Goal: Find contact information: Find contact information

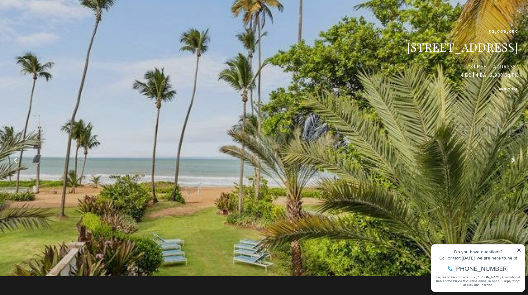
scroll to position [546, 0]
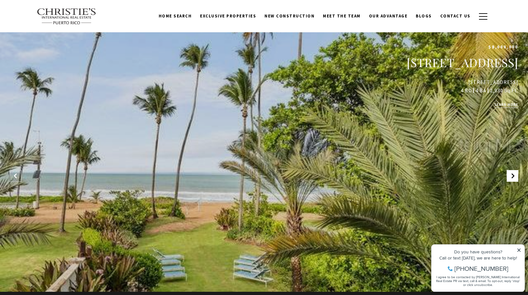
click at [511, 176] on icon at bounding box center [513, 176] width 6 height 6
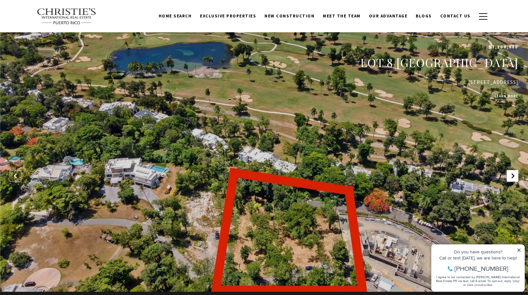
click at [511, 176] on icon at bounding box center [513, 176] width 6 height 6
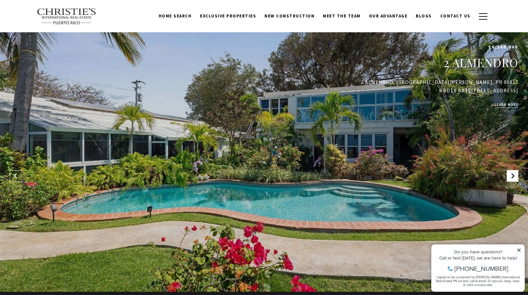
click at [511, 176] on icon at bounding box center [513, 176] width 6 height 6
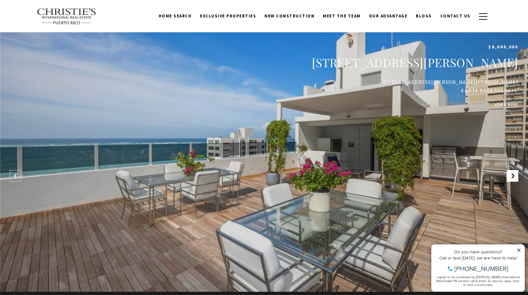
click at [511, 176] on icon at bounding box center [513, 176] width 6 height 6
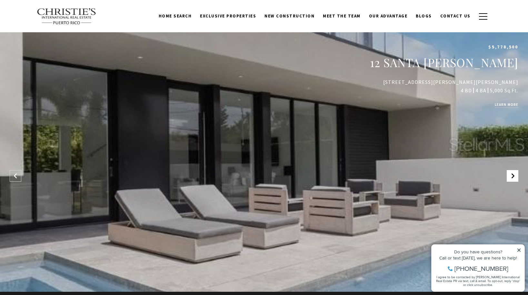
click at [511, 176] on icon at bounding box center [513, 176] width 6 height 6
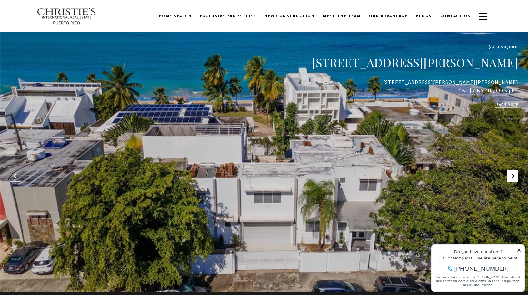
click at [511, 176] on icon at bounding box center [513, 176] width 6 height 6
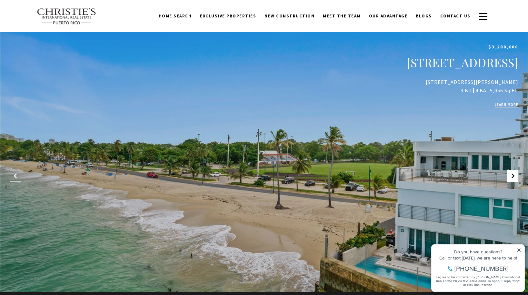
click at [511, 176] on icon at bounding box center [513, 176] width 6 height 6
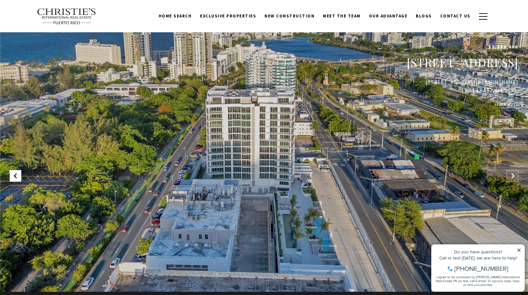
click at [14, 176] on icon at bounding box center [15, 176] width 6 height 6
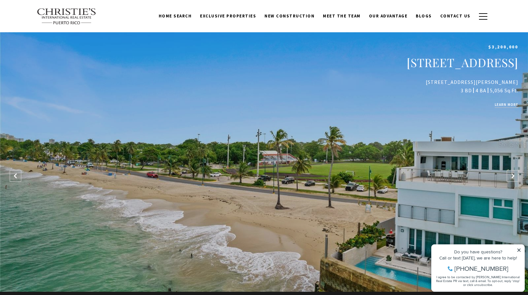
click at [315, 178] on div "Sold $3,200,000 2067 ESPAÑA STREET Unit: 6 2067 ESPAÑA ST #6, SAN JUAN, PR 0091…" at bounding box center [264, 144] width 528 height 295
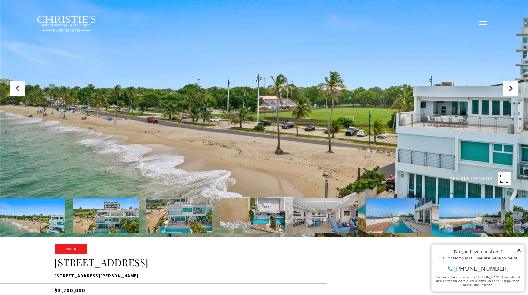
scroll to position [156, 0]
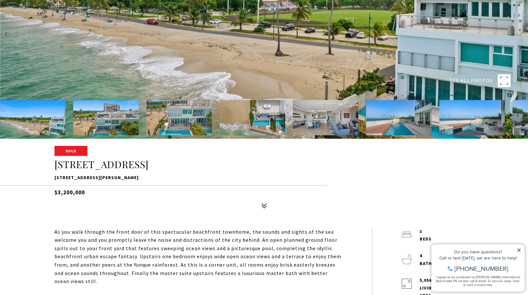
click at [192, 119] on img at bounding box center [178, 117] width 65 height 35
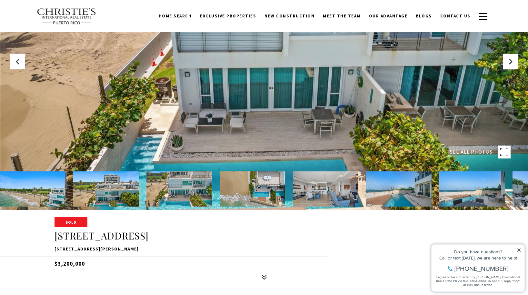
scroll to position [84, 0]
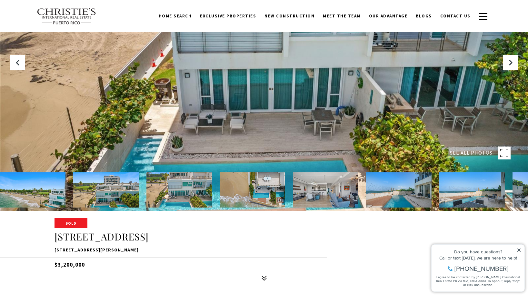
click at [250, 193] on img at bounding box center [252, 189] width 65 height 35
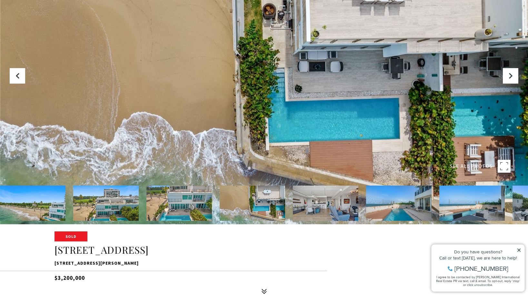
scroll to position [73, 0]
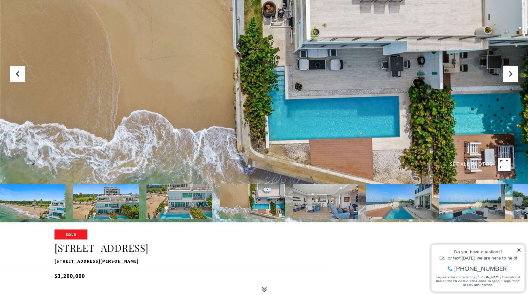
click at [328, 202] on img at bounding box center [325, 201] width 65 height 35
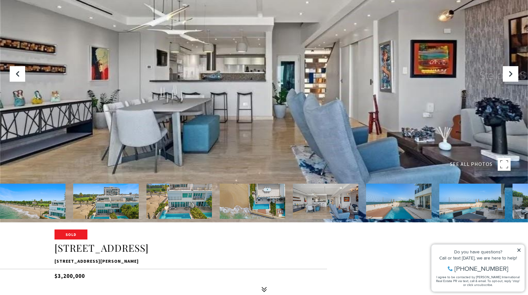
click at [389, 201] on img at bounding box center [398, 201] width 65 height 35
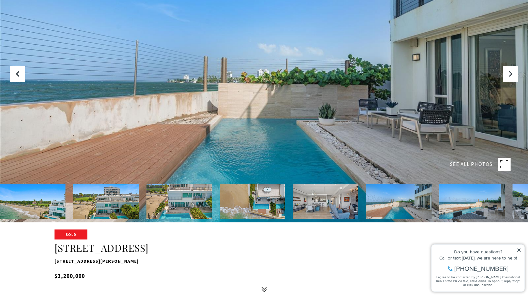
click at [466, 201] on img at bounding box center [471, 201] width 65 height 35
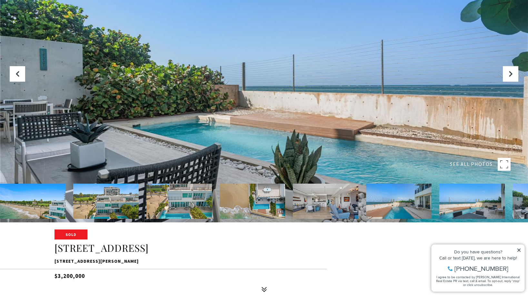
scroll to position [0, 0]
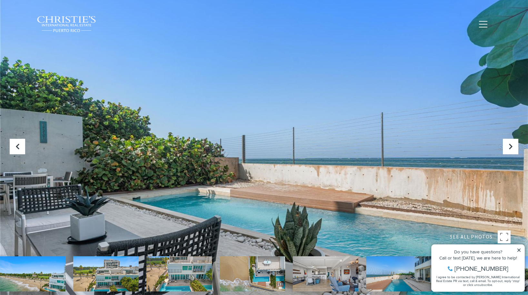
click at [236, 25] on span "Exclusive Properties" at bounding box center [228, 23] width 56 height 5
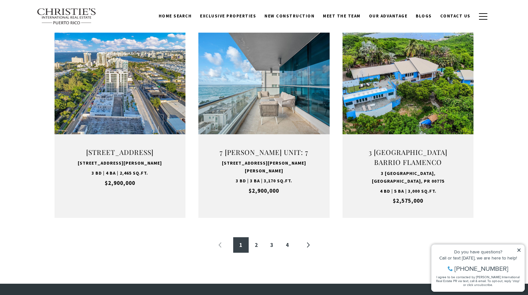
scroll to position [633, 0]
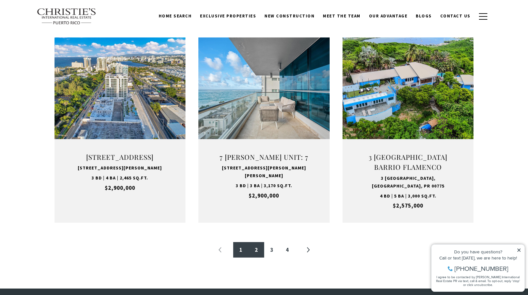
click at [256, 253] on link "2" at bounding box center [256, 249] width 15 height 15
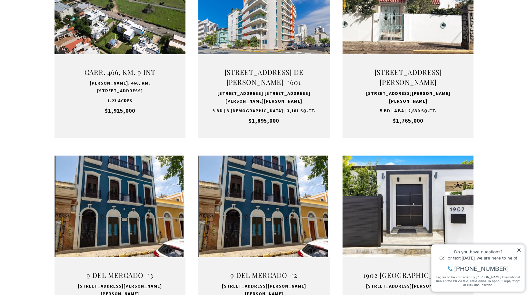
scroll to position [592, 0]
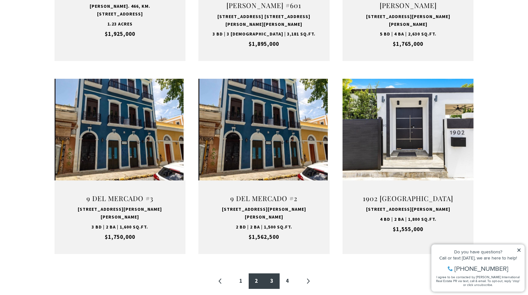
click at [270, 273] on link "3" at bounding box center [271, 280] width 15 height 15
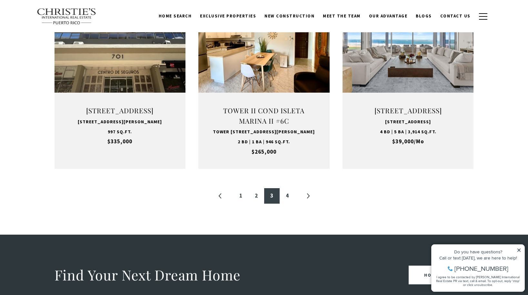
scroll to position [678, 0]
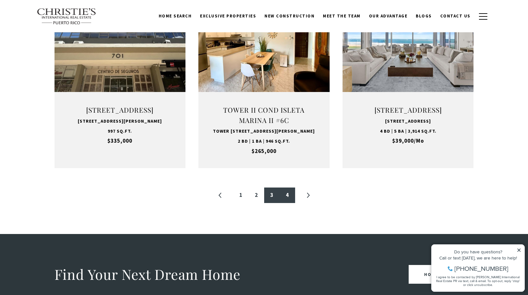
click at [285, 203] on link "4" at bounding box center [287, 194] width 15 height 15
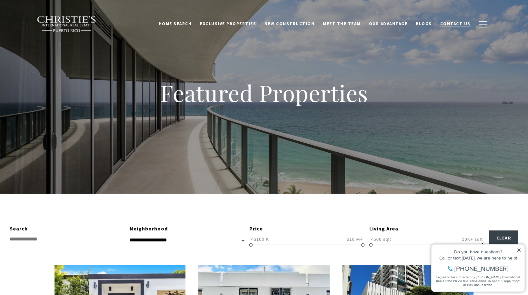
click at [445, 28] on link "Contact Us" at bounding box center [455, 24] width 39 height 12
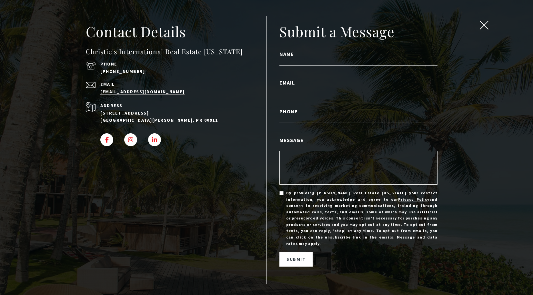
click at [484, 26] on span "close modal" at bounding box center [484, 25] width 8 height 8
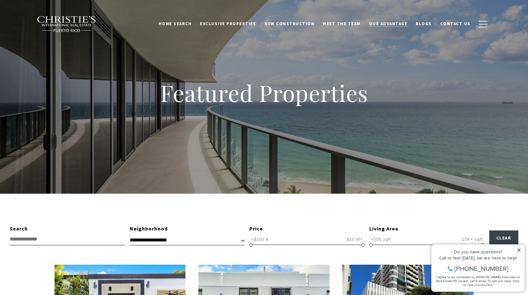
click at [382, 23] on span "Our Advantage" at bounding box center [388, 23] width 39 height 5
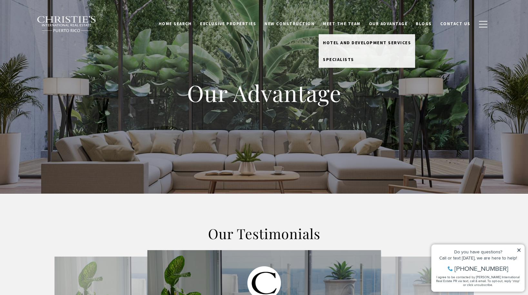
click at [345, 26] on link "Meet the Team" at bounding box center [342, 24] width 46 height 12
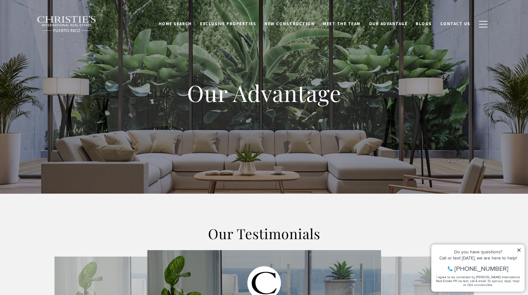
click at [340, 21] on link "Meet the Team" at bounding box center [342, 24] width 46 height 12
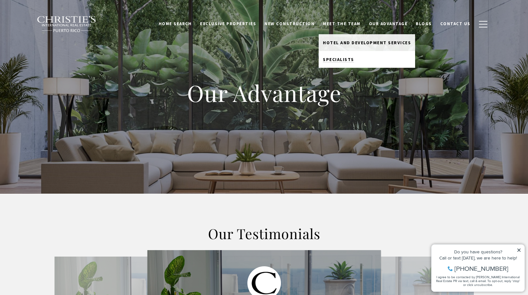
click at [342, 61] on span "Specialists" at bounding box center [338, 59] width 31 height 6
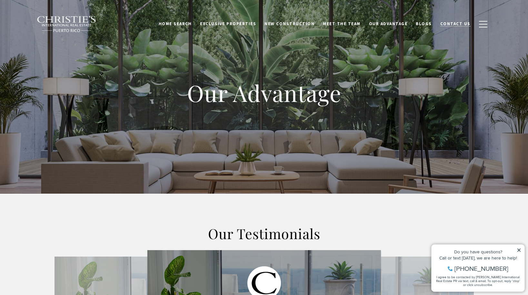
click at [450, 24] on span "Contact Us" at bounding box center [455, 23] width 30 height 5
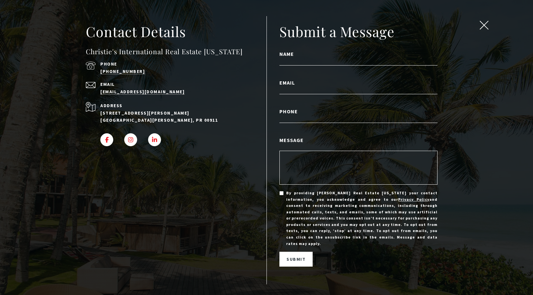
click at [482, 26] on span "close modal" at bounding box center [484, 25] width 8 height 8
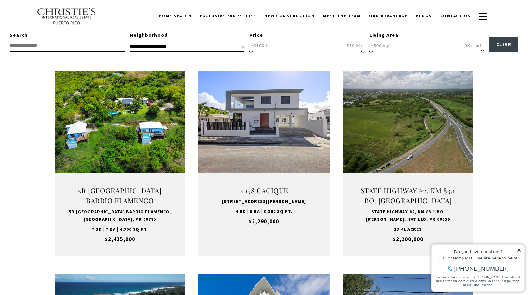
scroll to position [232, 0]
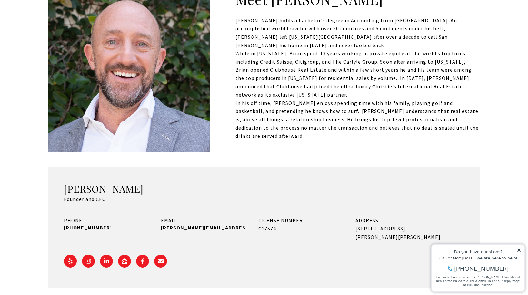
scroll to position [233, 0]
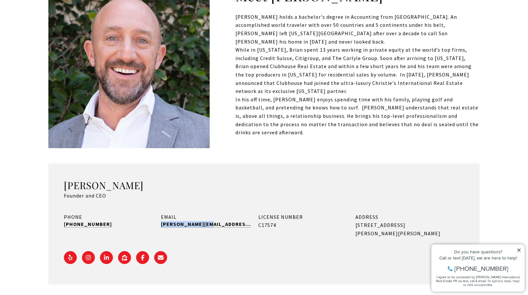
drag, startPoint x: 214, startPoint y: 224, endPoint x: 161, endPoint y: 224, distance: 52.6
click at [161, 224] on div "EMAIL [PERSON_NAME][EMAIL_ADDRESS][DOMAIN_NAME]" at bounding box center [206, 225] width 90 height 25
copy link "[PERSON_NAME][EMAIL_ADDRESS][DOMAIN_NAME]"
